Goal: Information Seeking & Learning: Find specific fact

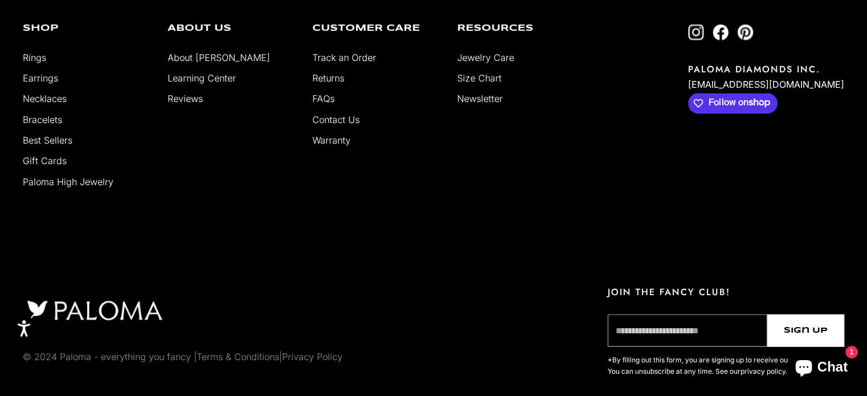
scroll to position [3098, 0]
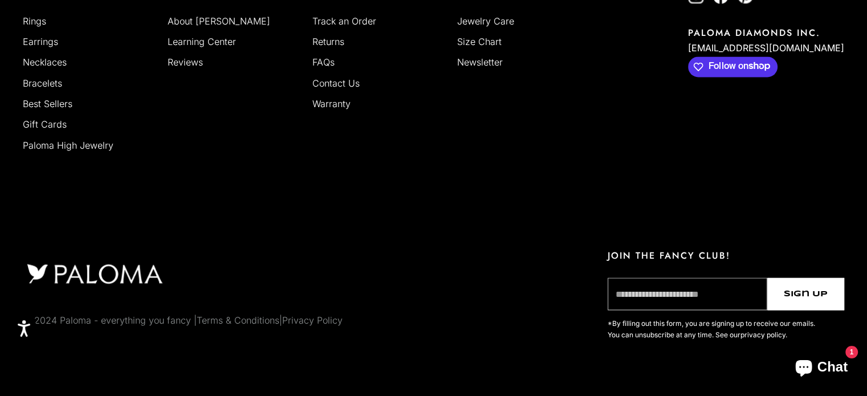
click at [321, 68] on link "FAQs" at bounding box center [323, 61] width 22 height 11
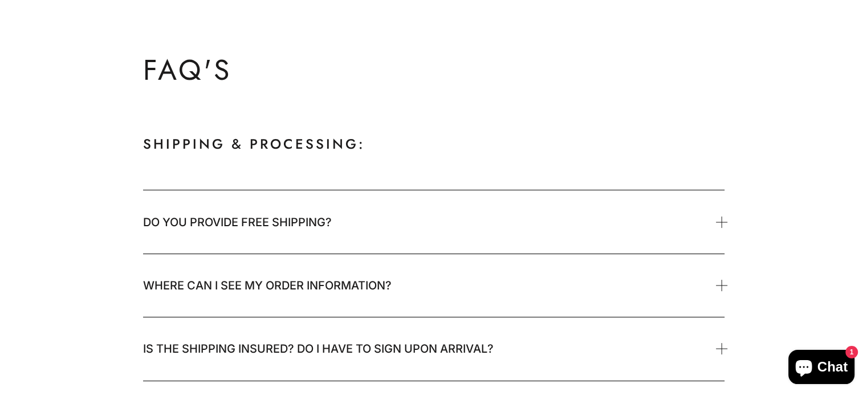
scroll to position [171, 0]
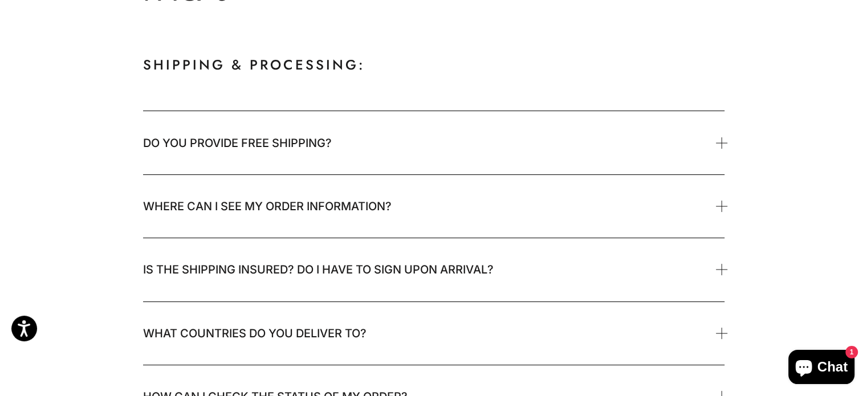
click at [324, 154] on span "Do you provide free shipping?" at bounding box center [433, 142] width 581 height 63
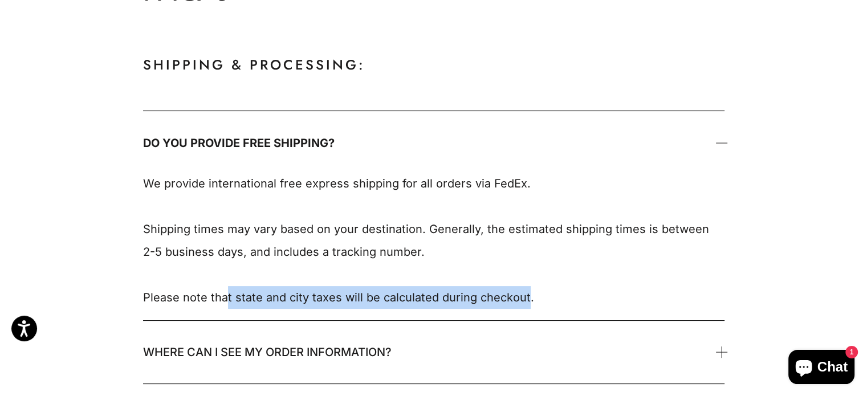
drag, startPoint x: 227, startPoint y: 296, endPoint x: 523, endPoint y: 298, distance: 295.2
click at [523, 298] on p "We provide international free express shipping for all orders via FedEx. Shippi…" at bounding box center [428, 240] width 570 height 137
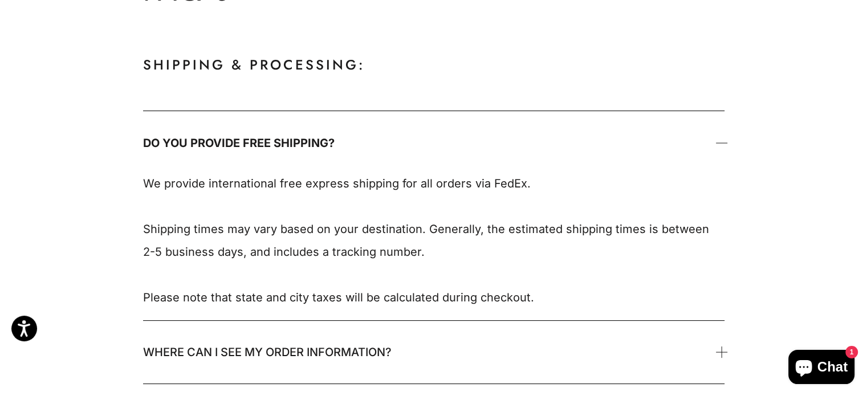
click at [515, 268] on p "We provide international free express shipping for all orders via FedEx. Shippi…" at bounding box center [428, 240] width 570 height 137
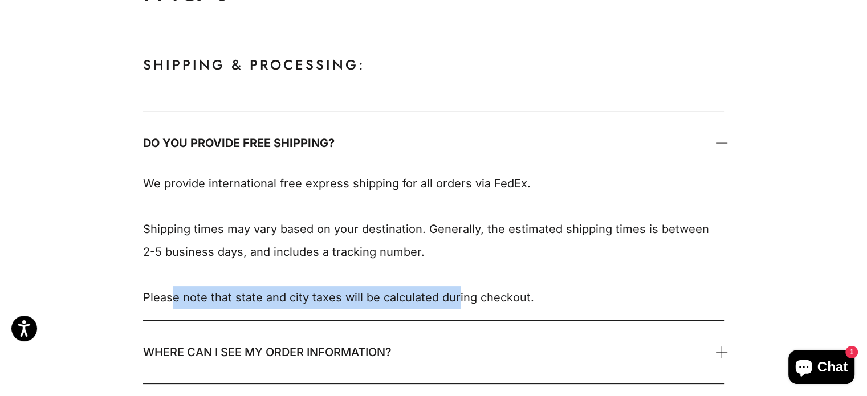
drag, startPoint x: 170, startPoint y: 299, endPoint x: 483, endPoint y: 275, distance: 313.8
click at [475, 279] on p "We provide international free express shipping for all orders via FedEx. Shippi…" at bounding box center [428, 240] width 570 height 137
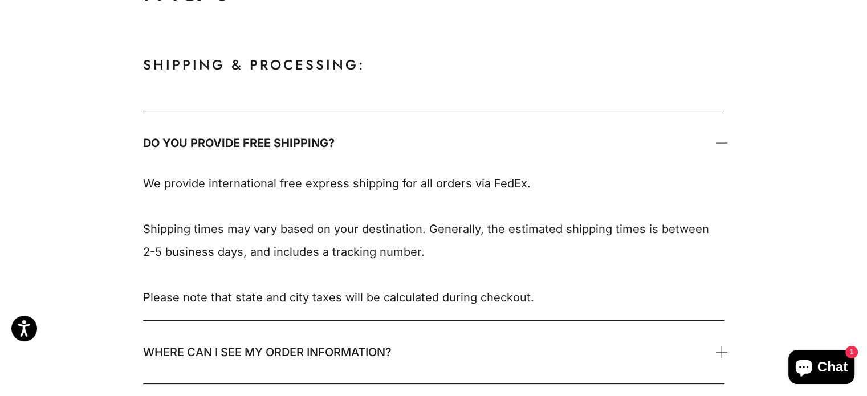
click at [453, 208] on p "We provide international free express shipping for all orders via FedEx. Shippi…" at bounding box center [428, 240] width 570 height 137
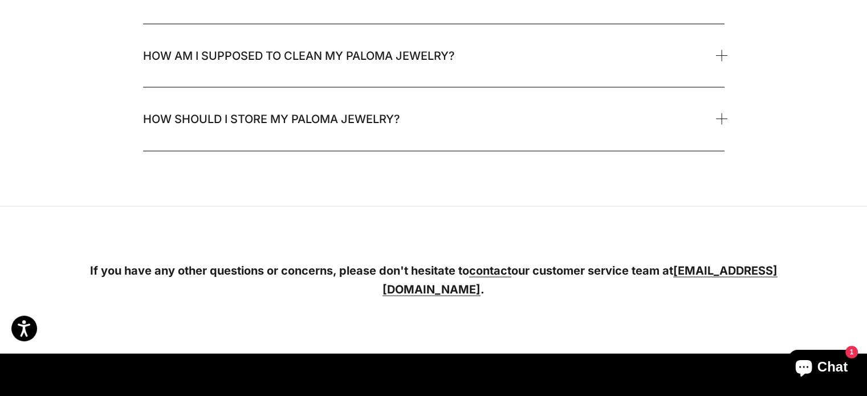
scroll to position [2337, 0]
